Goal: Information Seeking & Learning: Check status

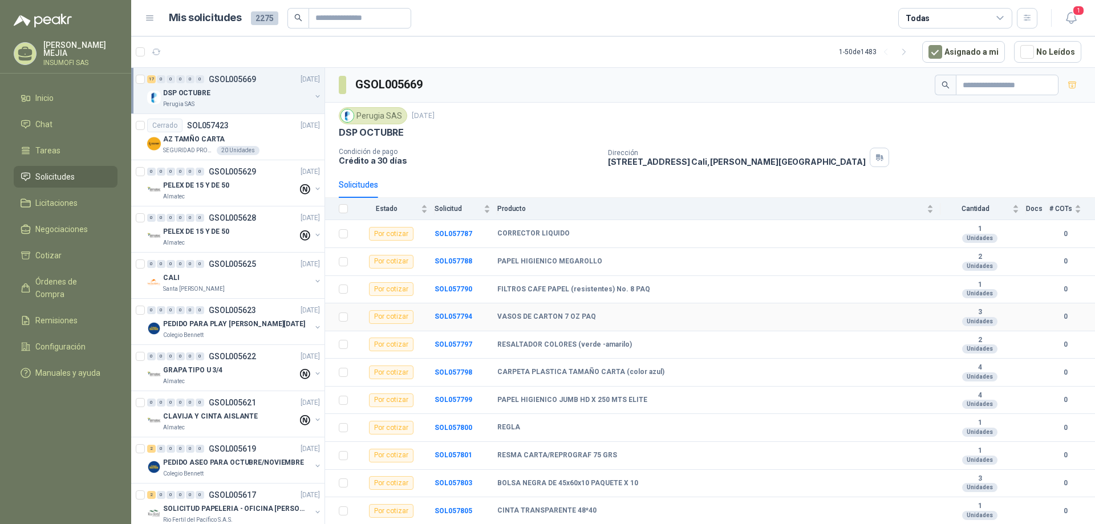
scroll to position [163, 0]
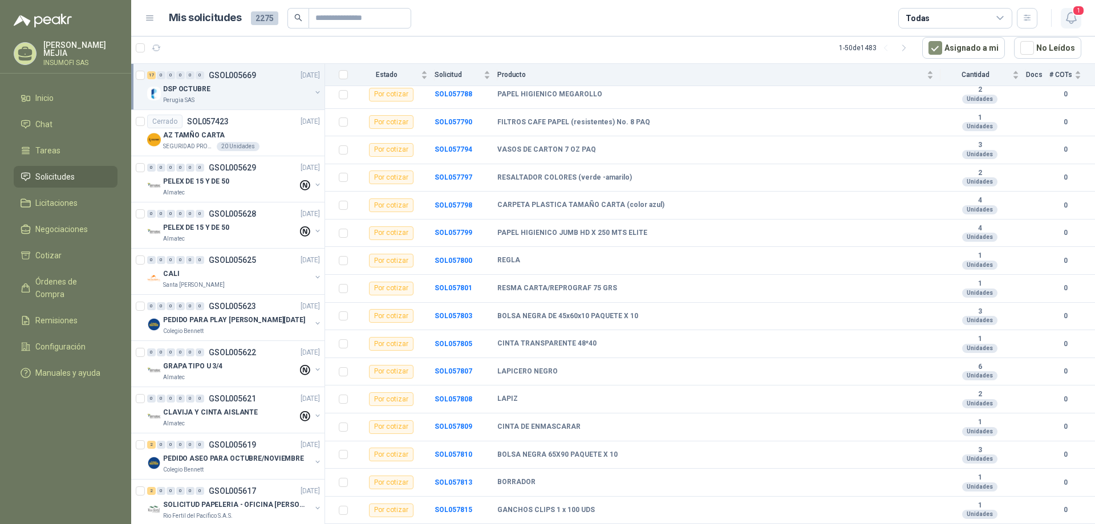
click at [1072, 17] on icon "button" at bounding box center [1071, 18] width 14 height 14
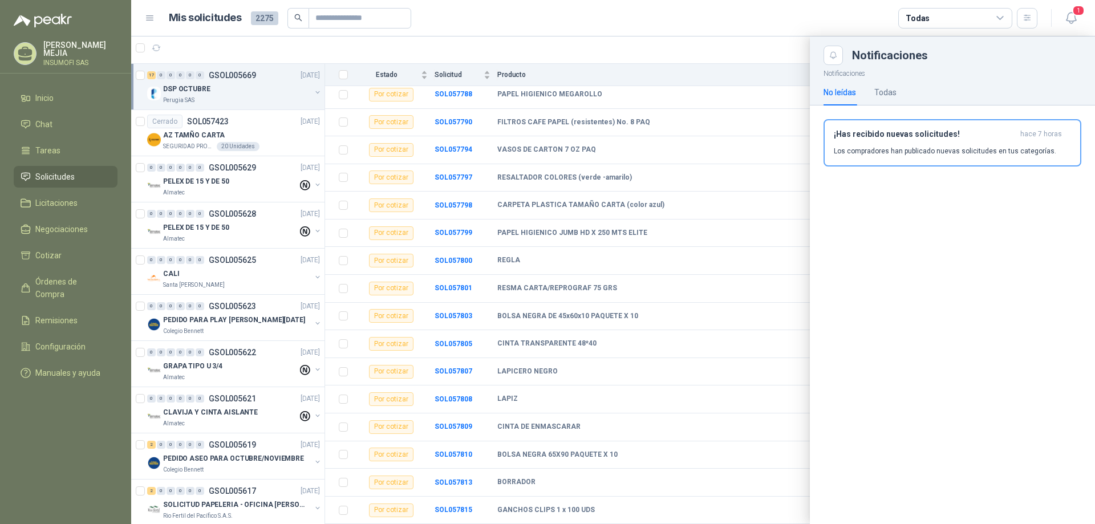
click at [878, 153] on p "Los compradores han publicado nuevas solicitudes en tus categorías." at bounding box center [945, 151] width 222 height 10
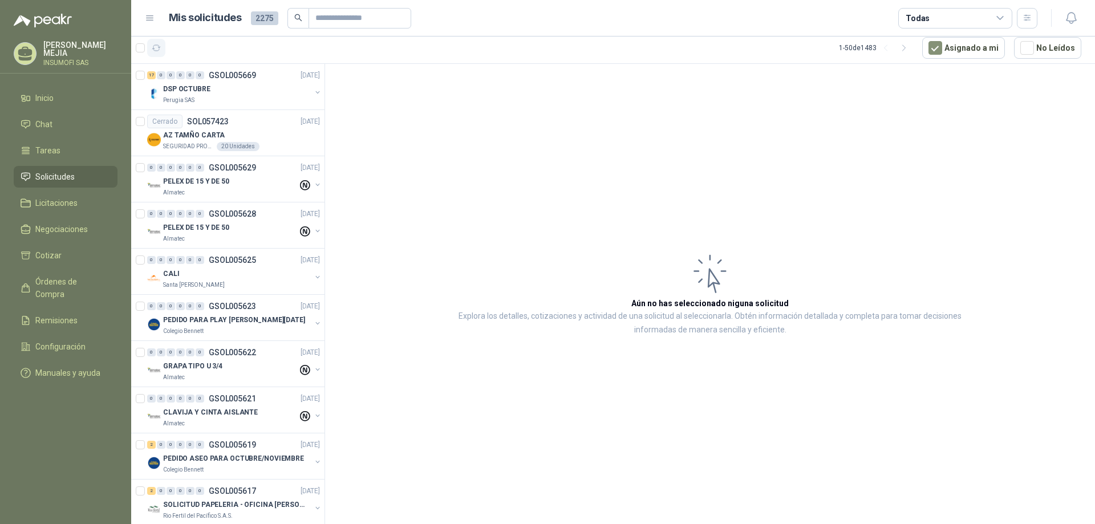
click at [156, 43] on icon "button" at bounding box center [157, 48] width 10 height 10
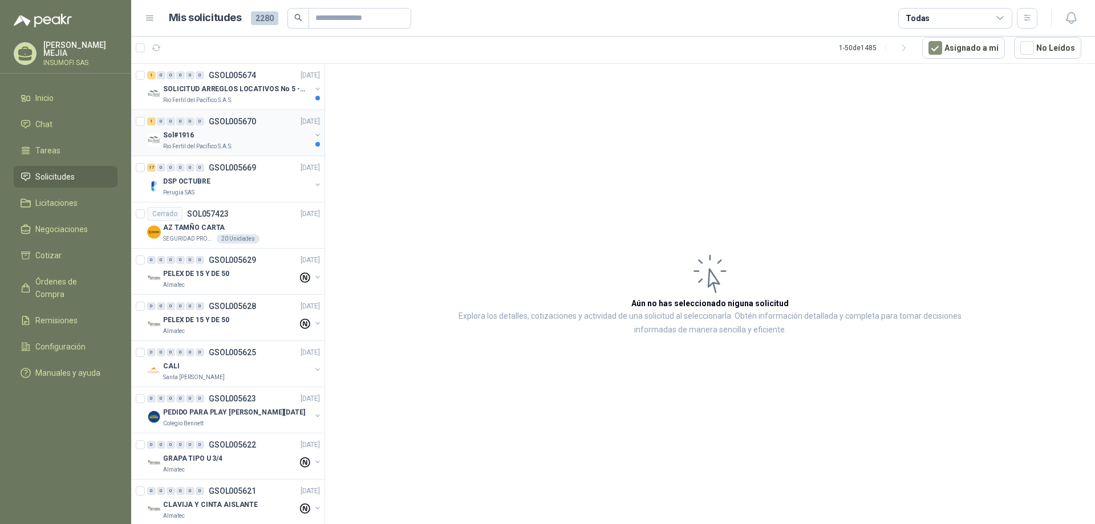
click at [235, 136] on div "Sol#1916" at bounding box center [237, 135] width 148 height 14
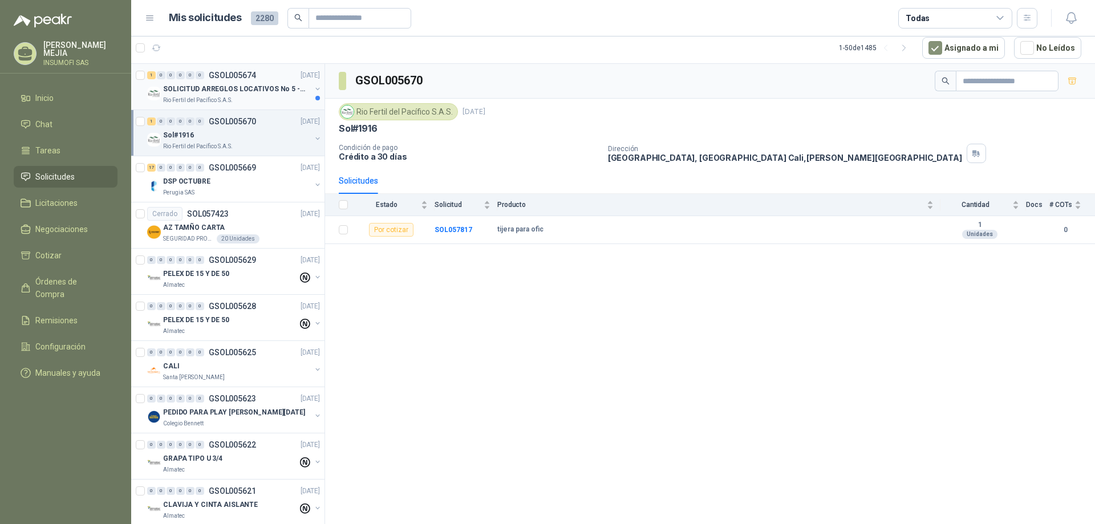
click at [248, 90] on p "SOLICITUD ARREGLOS LOCATIVOS No 5 - PICHINDE" at bounding box center [234, 89] width 142 height 11
